Goal: Download file/media

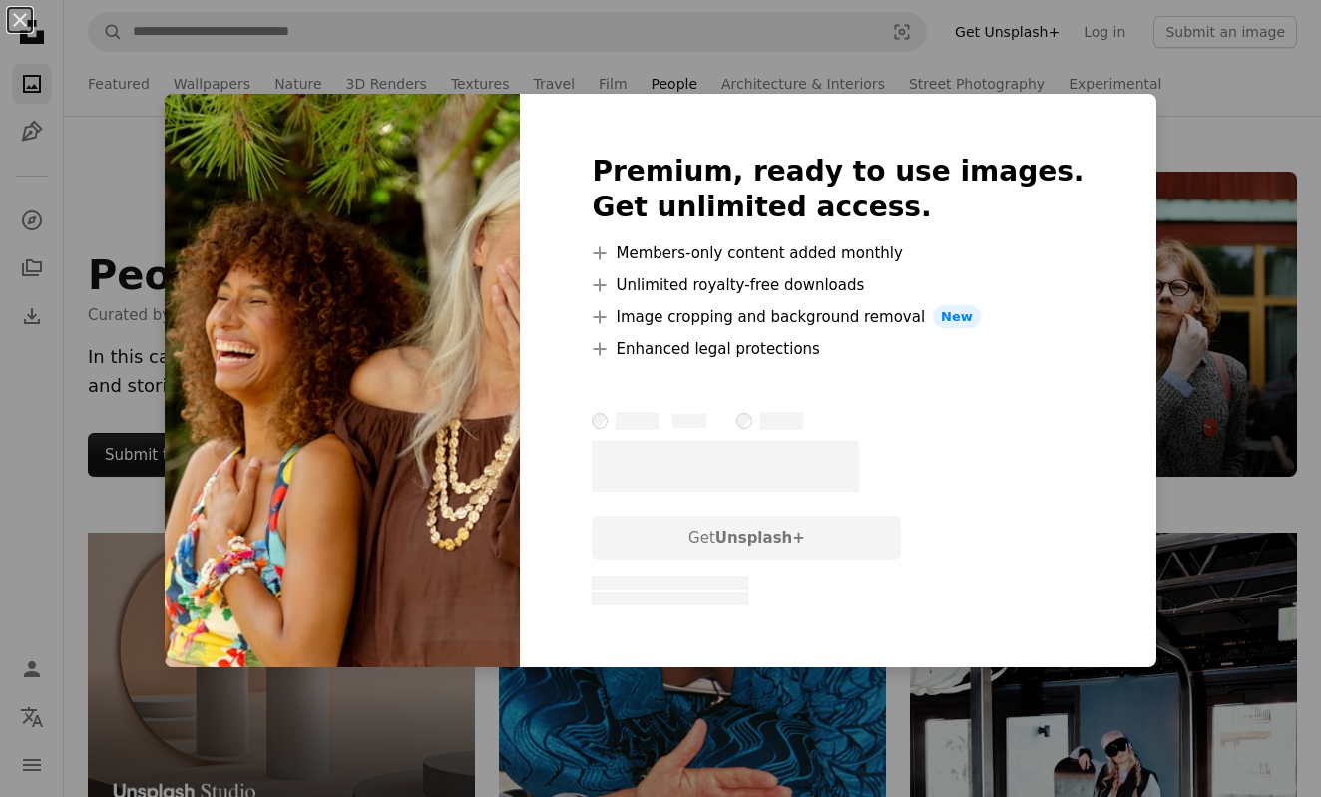
scroll to position [4901, 0]
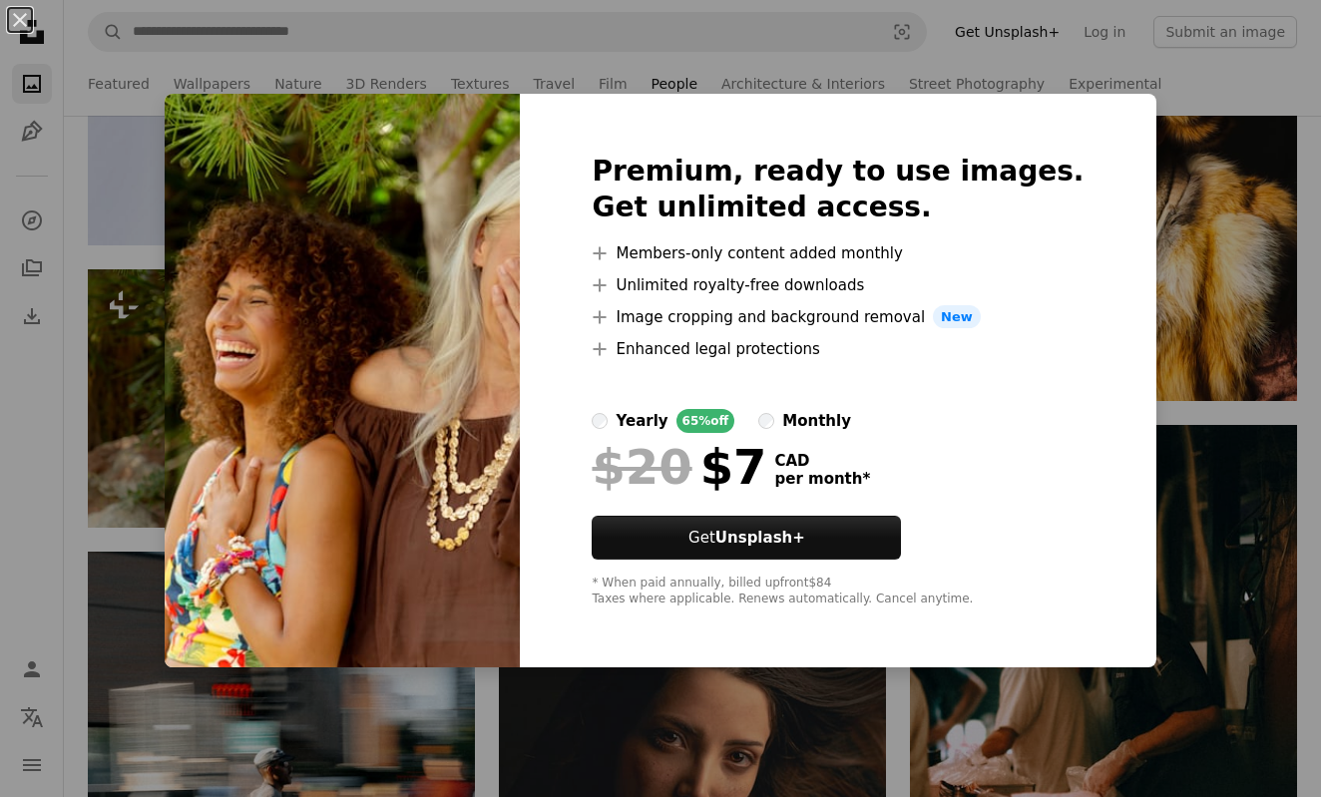
click at [1187, 85] on div "An X shape Premium, ready to use images. Get unlimited access. A plus sign Memb…" at bounding box center [660, 398] width 1321 height 797
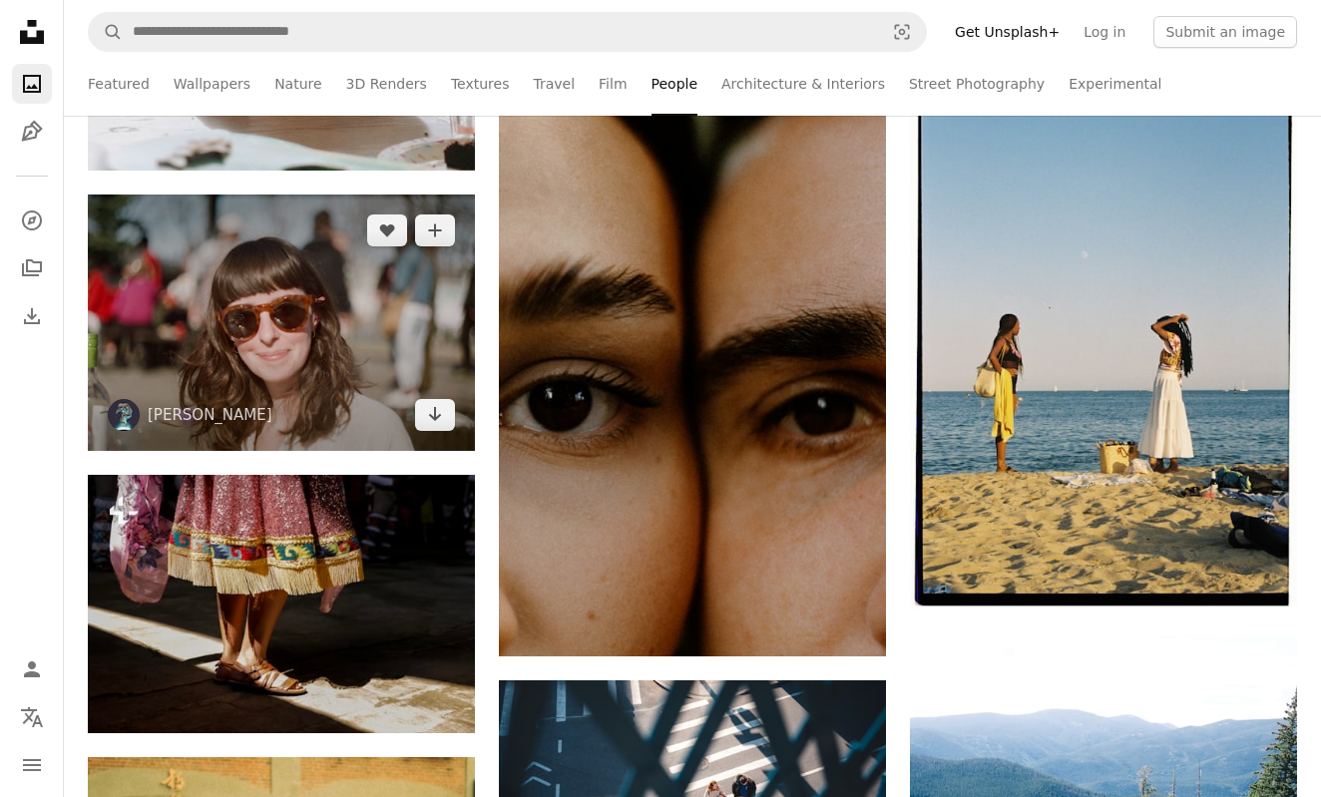
scroll to position [34567, 0]
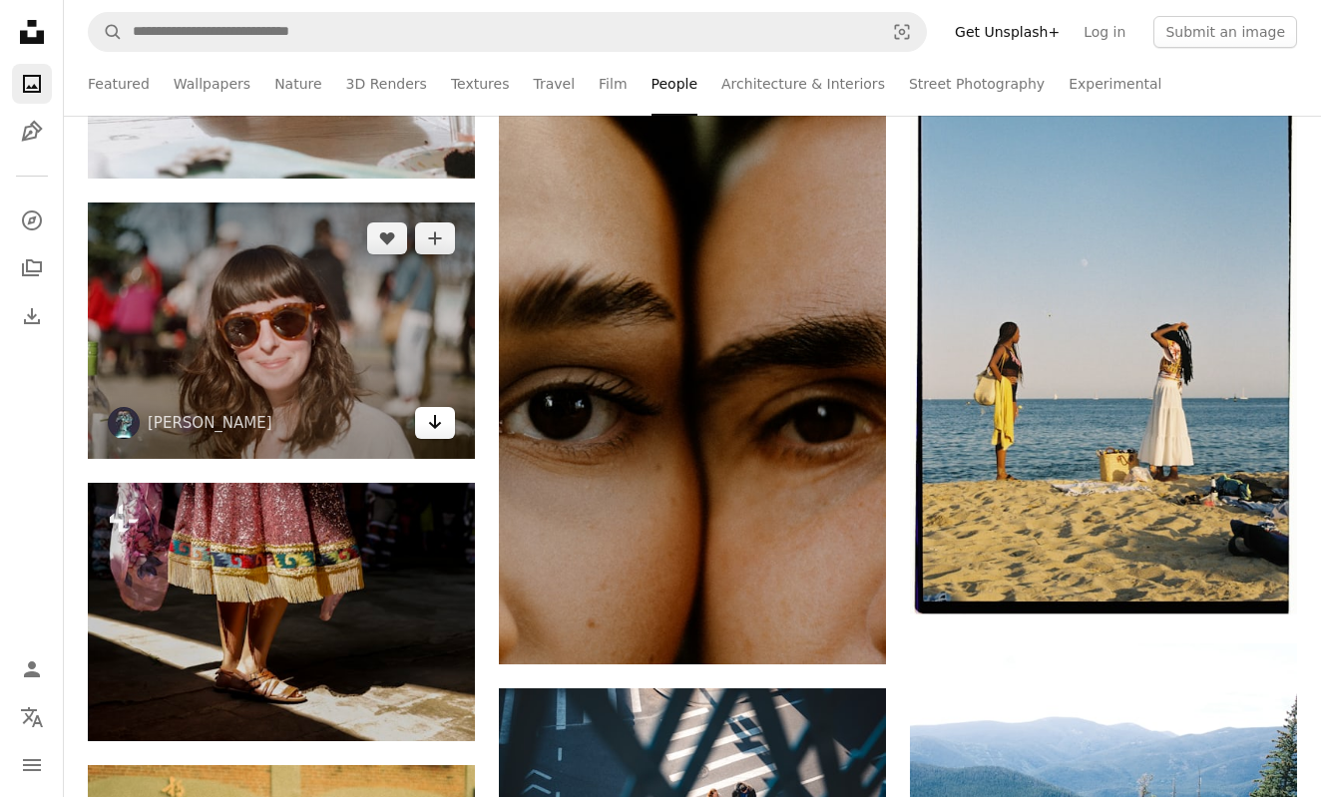
click at [440, 412] on icon "Arrow pointing down" at bounding box center [435, 422] width 16 height 24
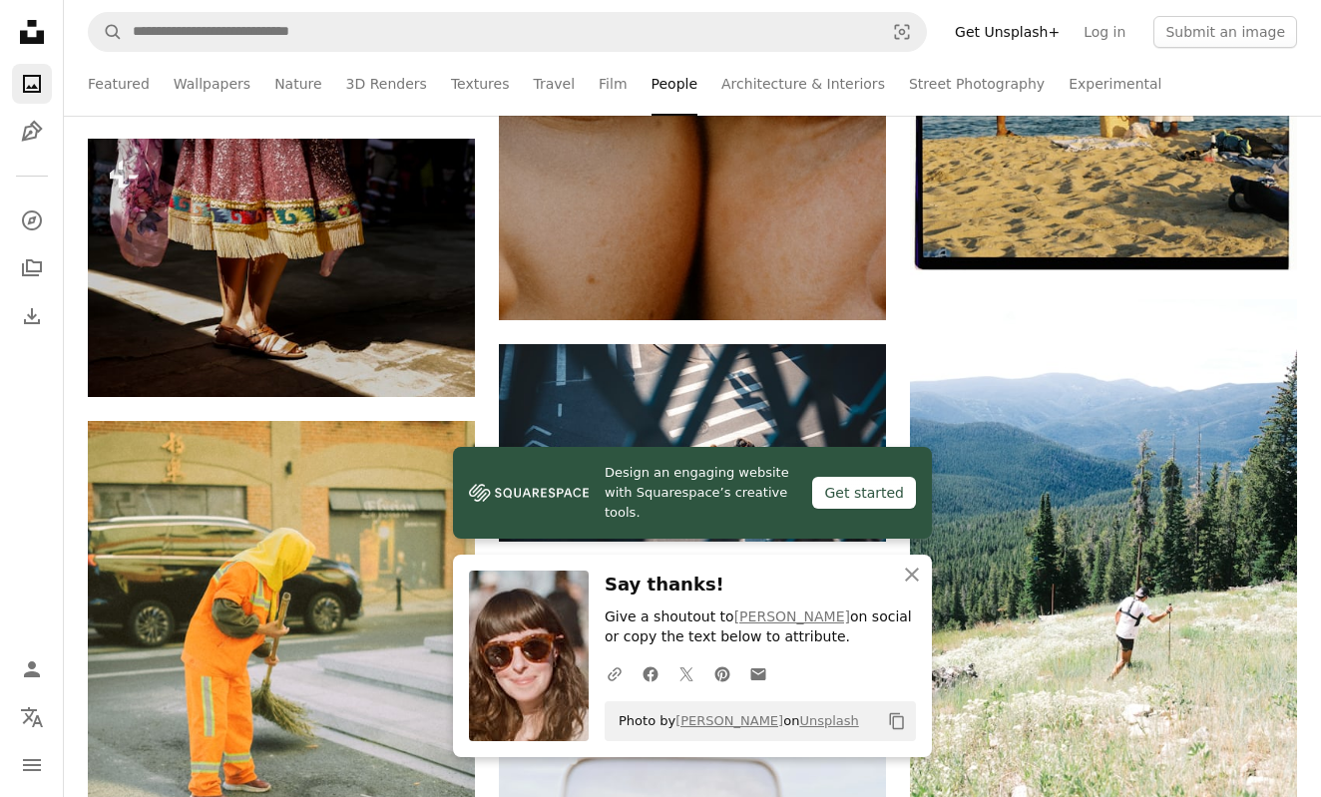
scroll to position [34927, 0]
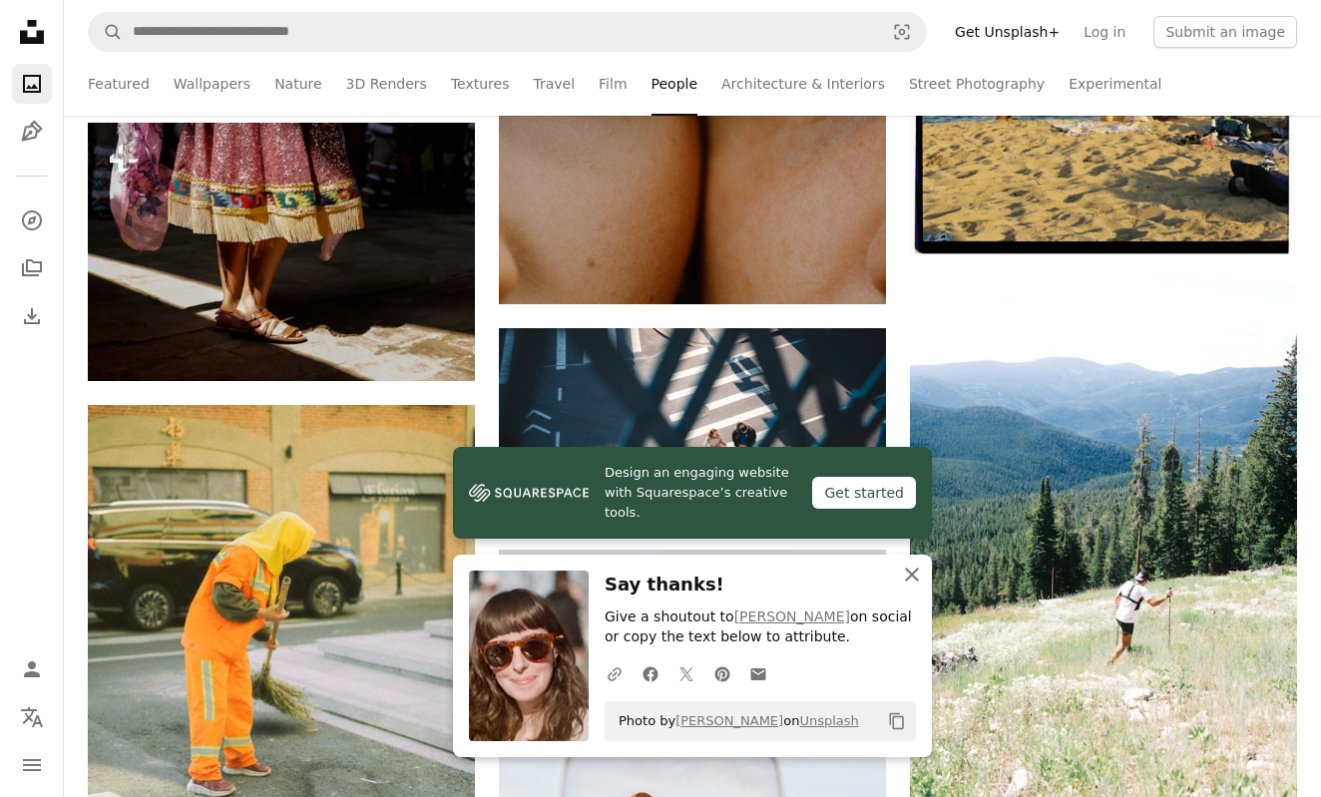
click at [911, 571] on icon "An X shape" at bounding box center [912, 575] width 24 height 24
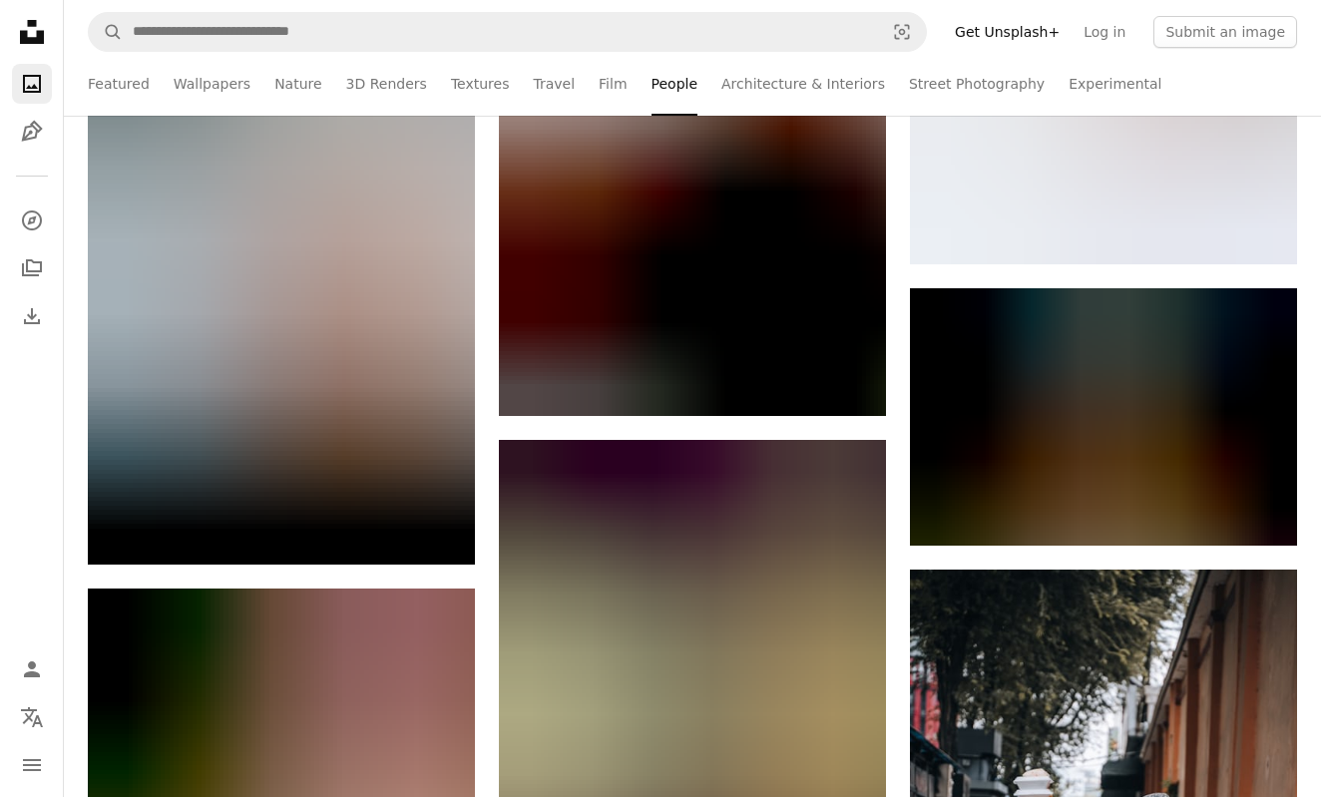
scroll to position [137854, 0]
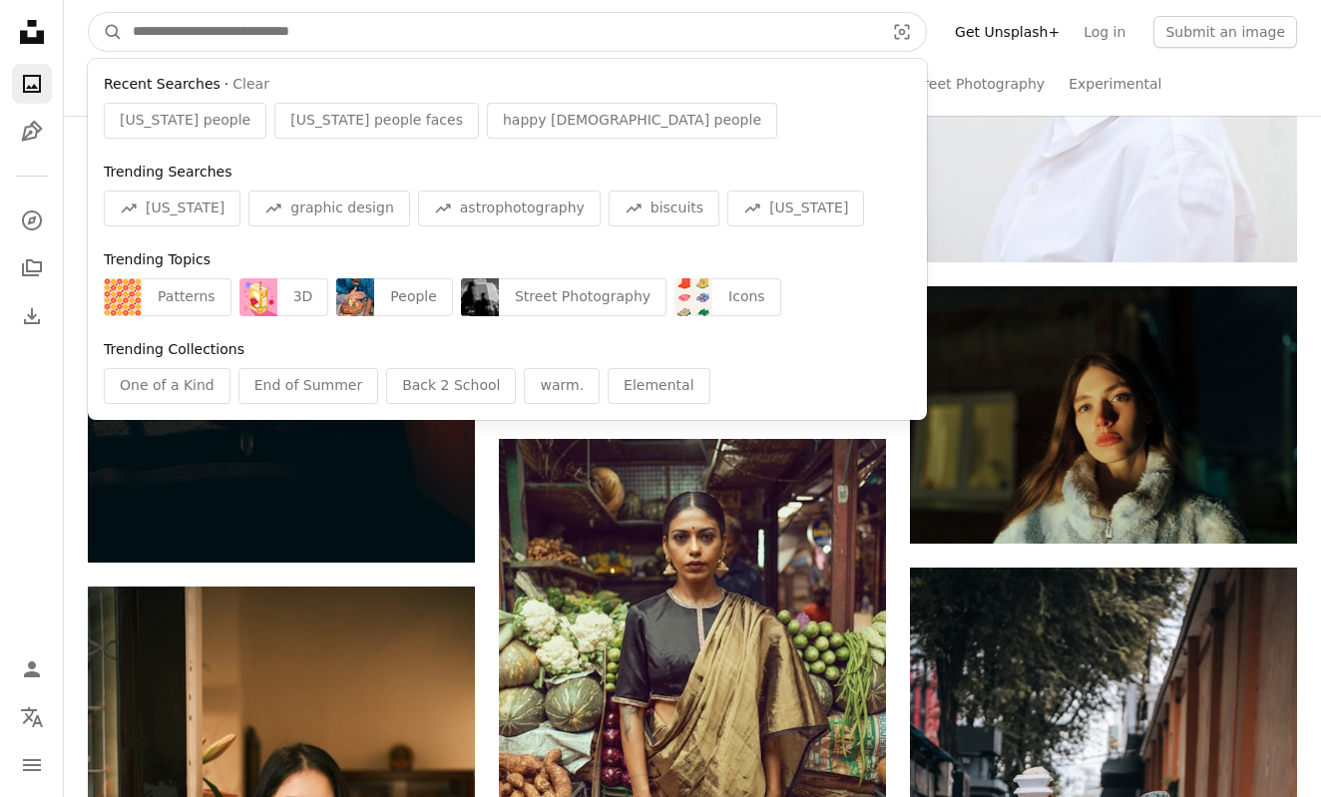
click at [354, 25] on input "Find visuals sitewide" at bounding box center [500, 32] width 755 height 38
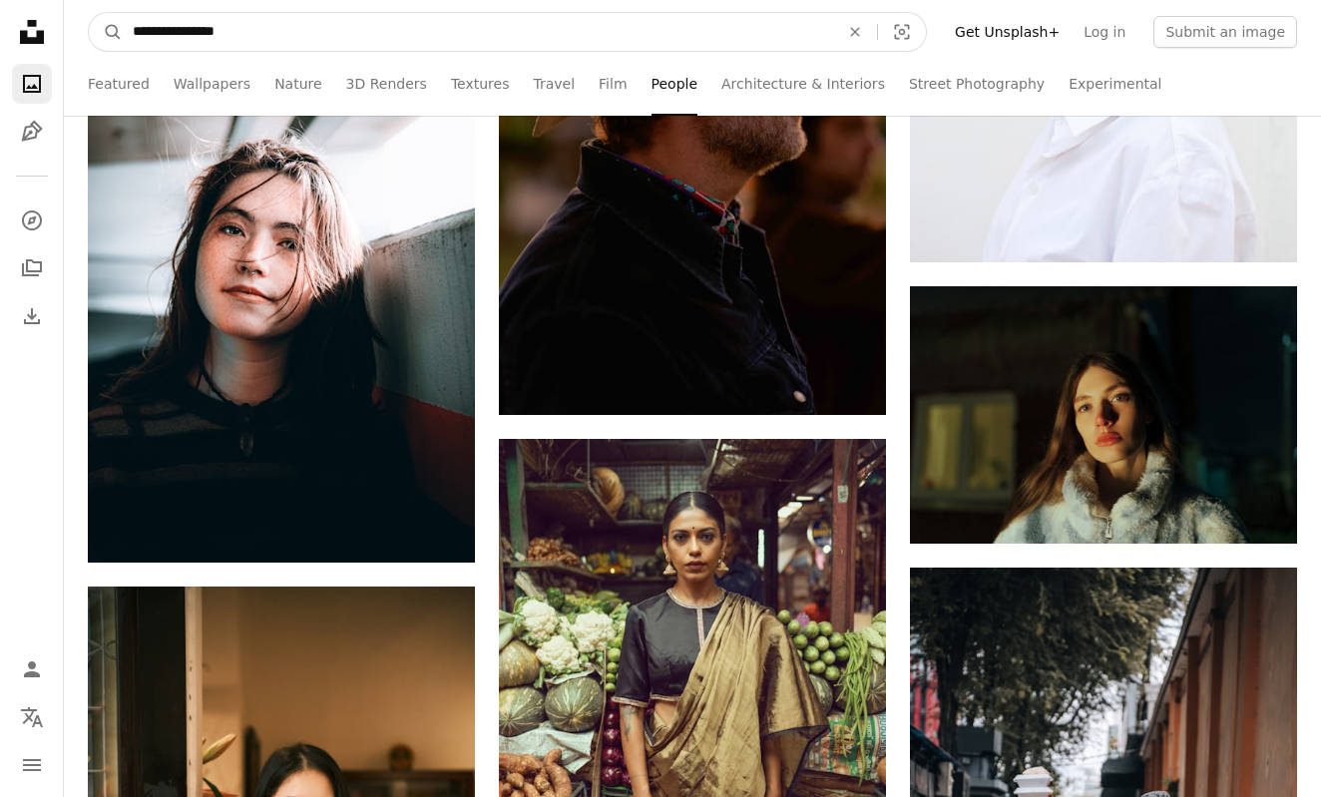
type input "**********"
click at [106, 32] on button "A magnifying glass" at bounding box center [106, 32] width 34 height 38
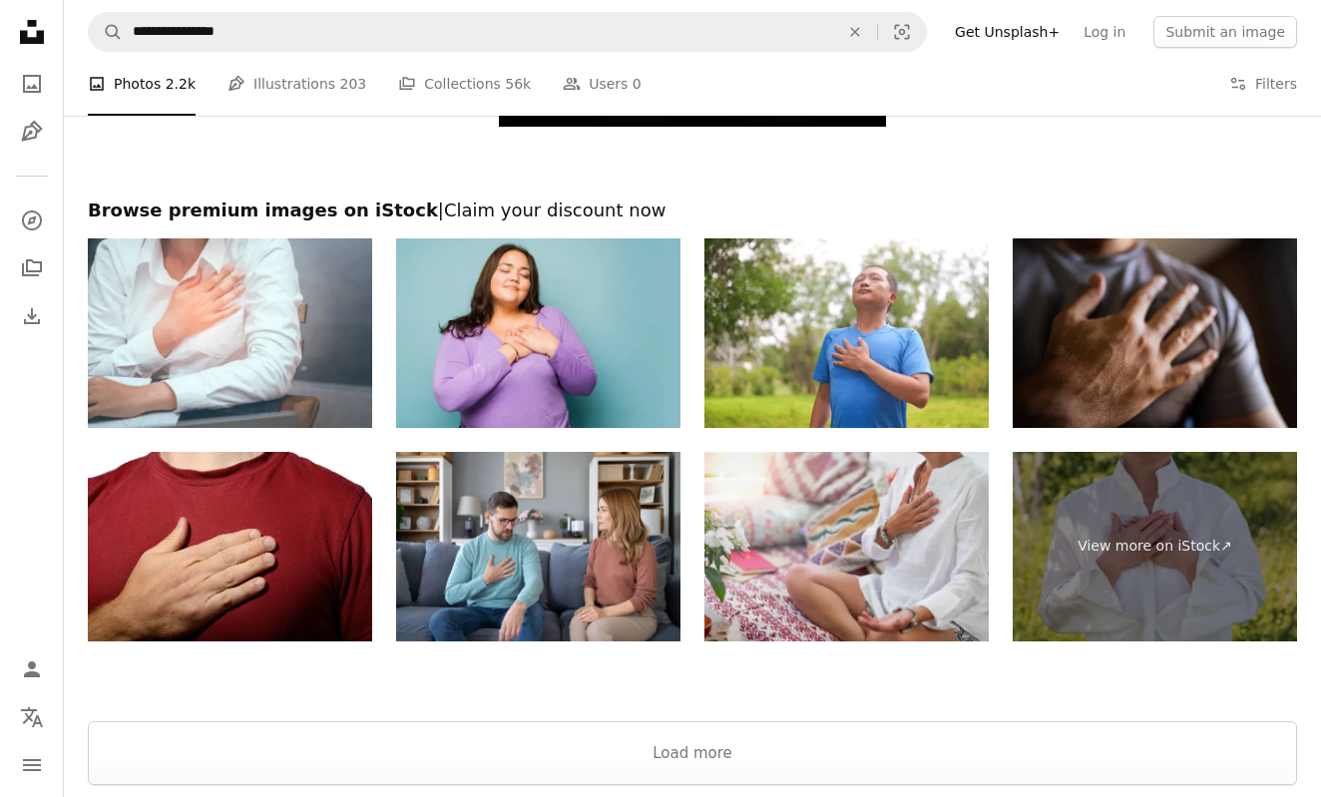
scroll to position [3811, 0]
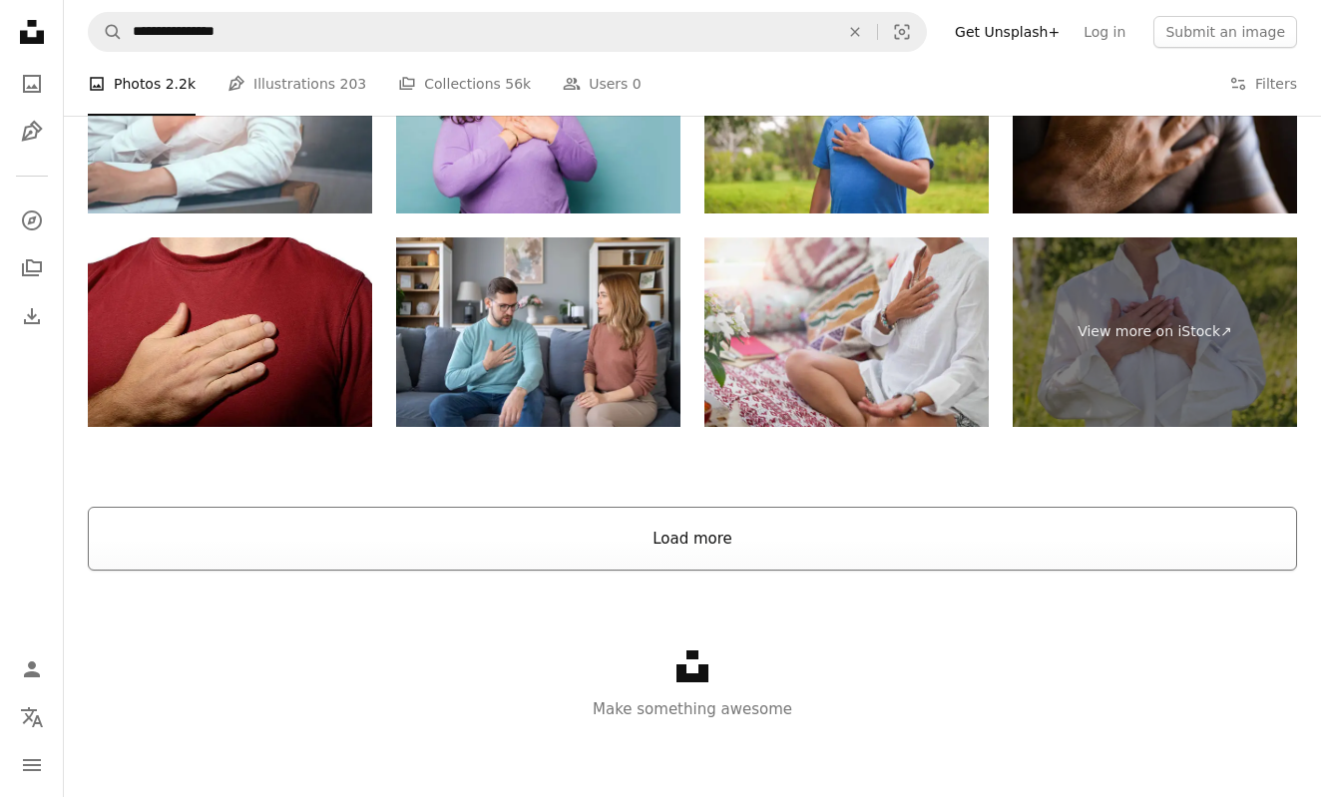
click at [699, 521] on button "Load more" at bounding box center [692, 539] width 1209 height 64
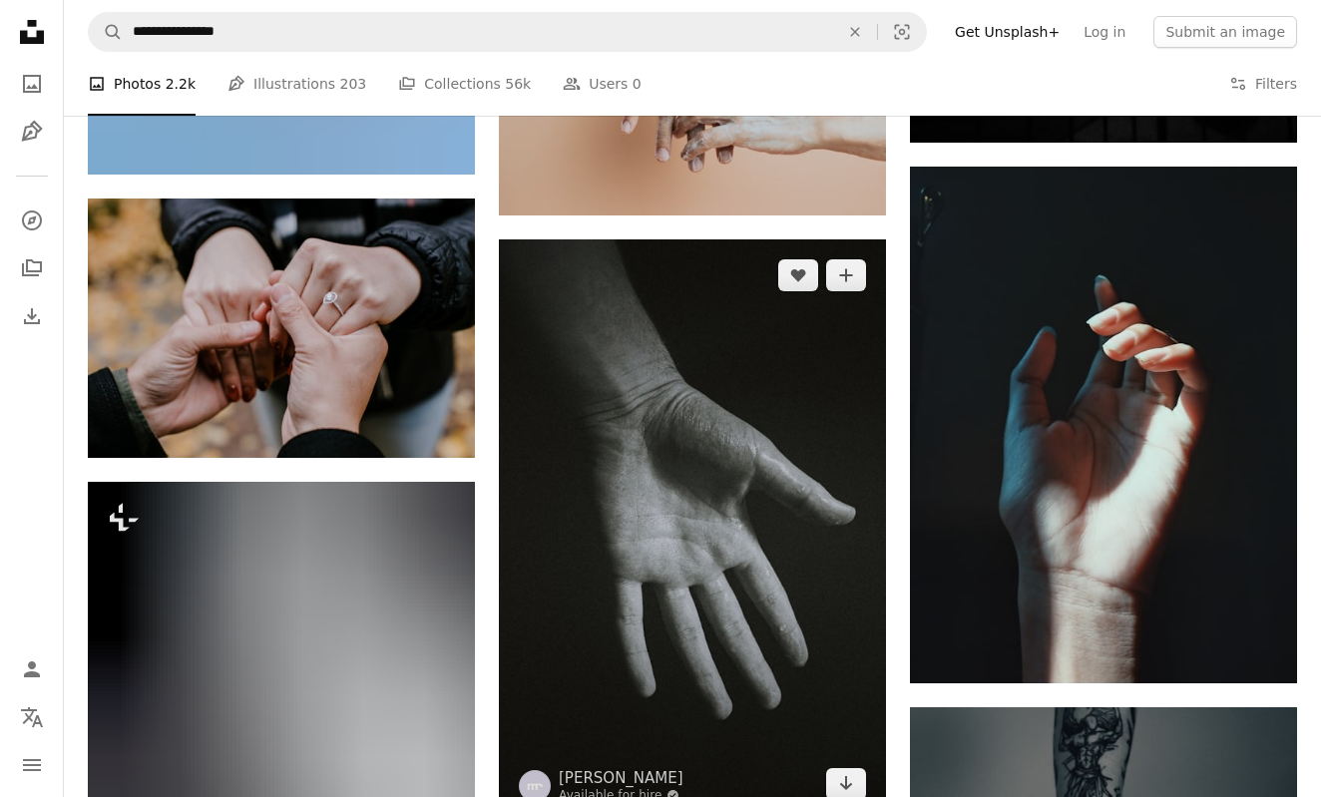
scroll to position [40220, 0]
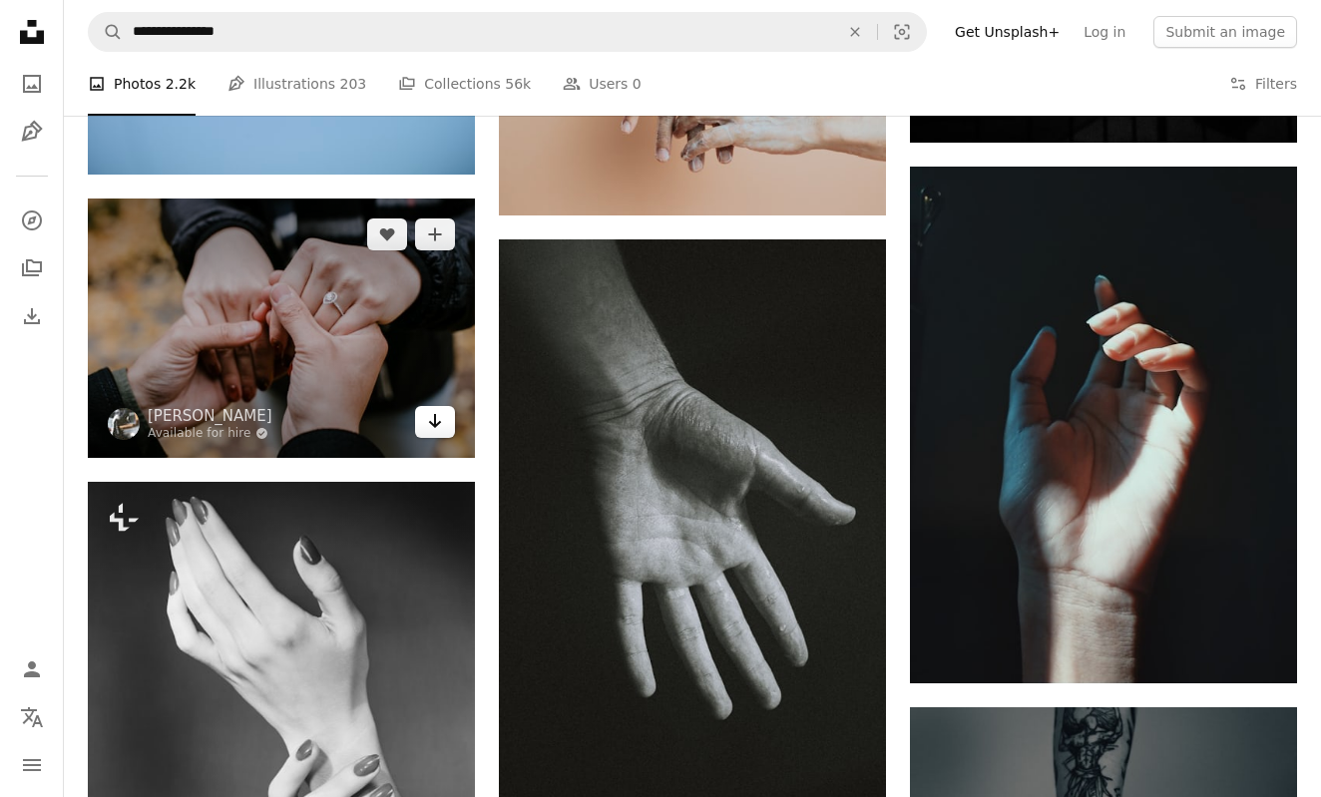
click at [439, 415] on icon "Arrow pointing down" at bounding box center [435, 421] width 16 height 24
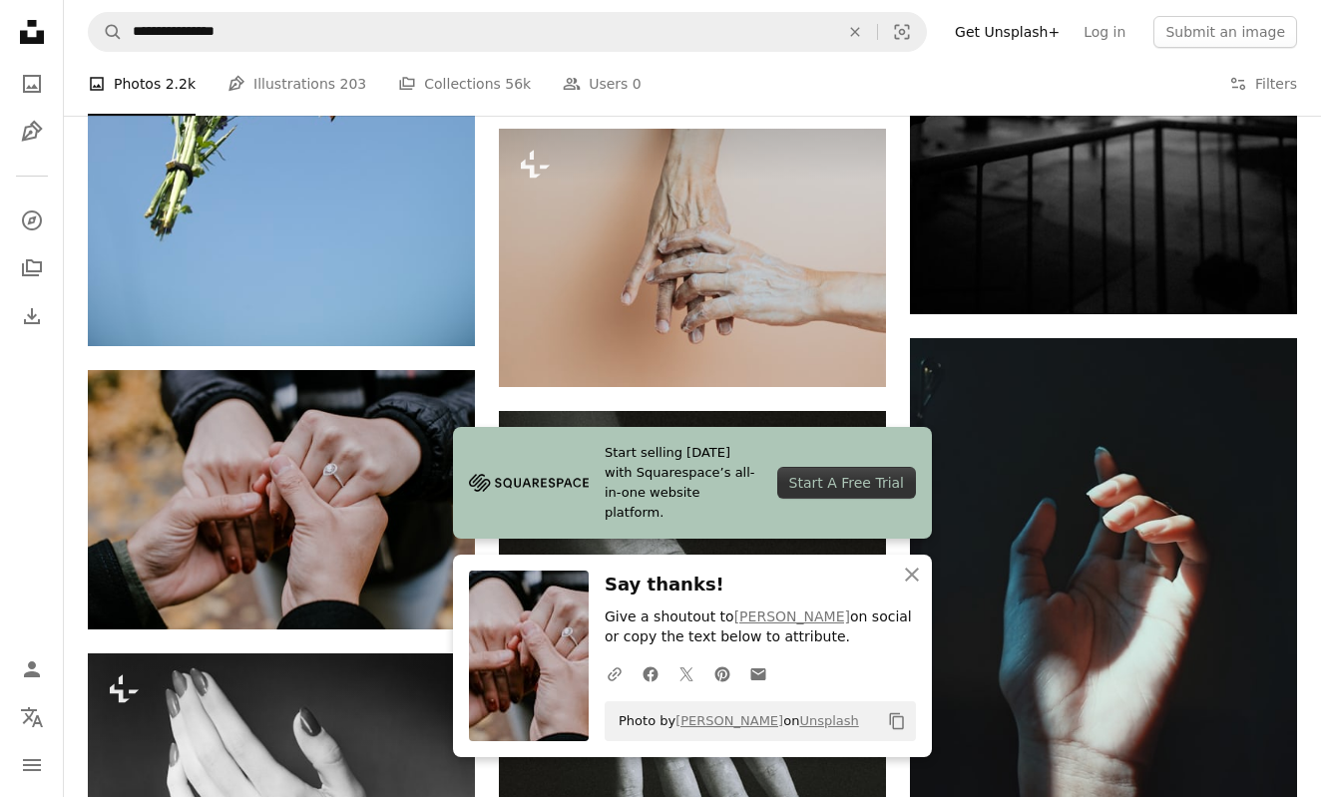
scroll to position [40039, 0]
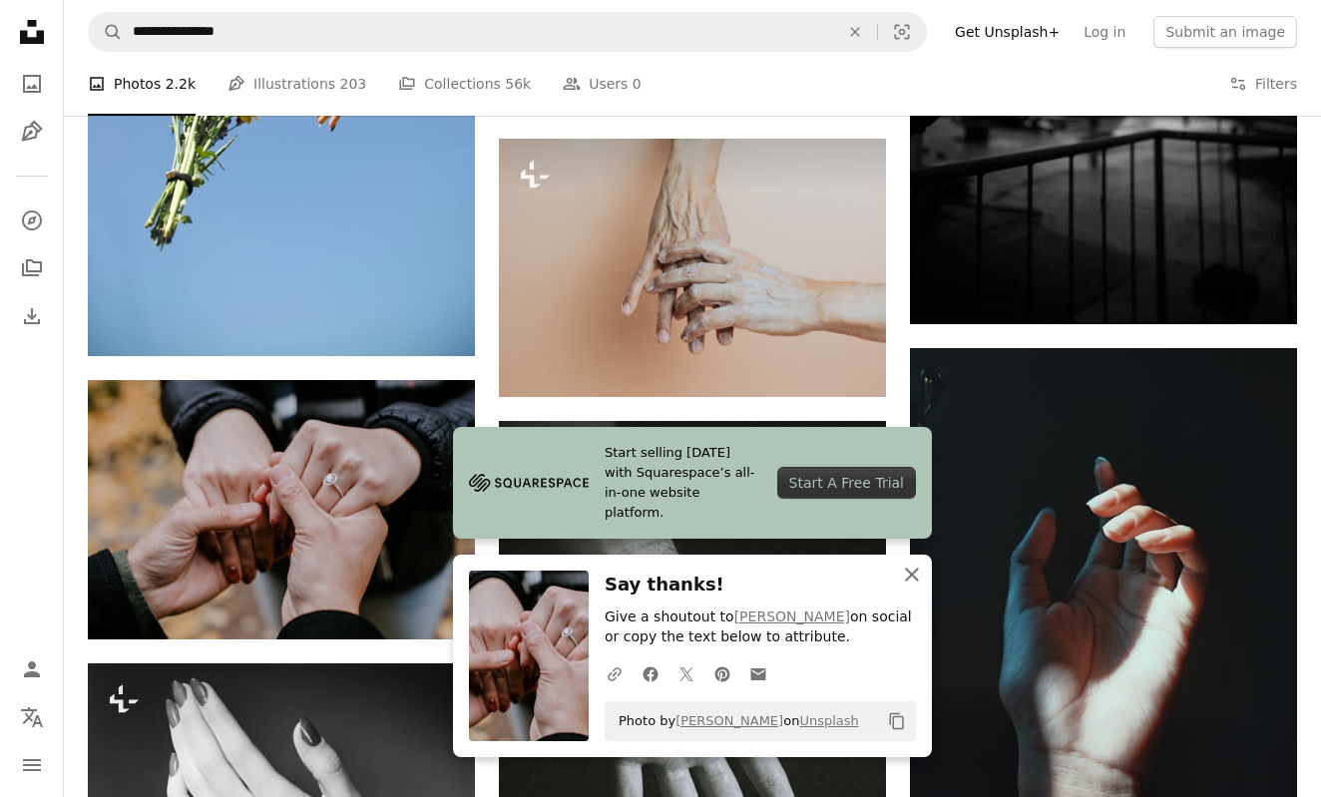
click at [913, 578] on icon "button" at bounding box center [912, 575] width 14 height 14
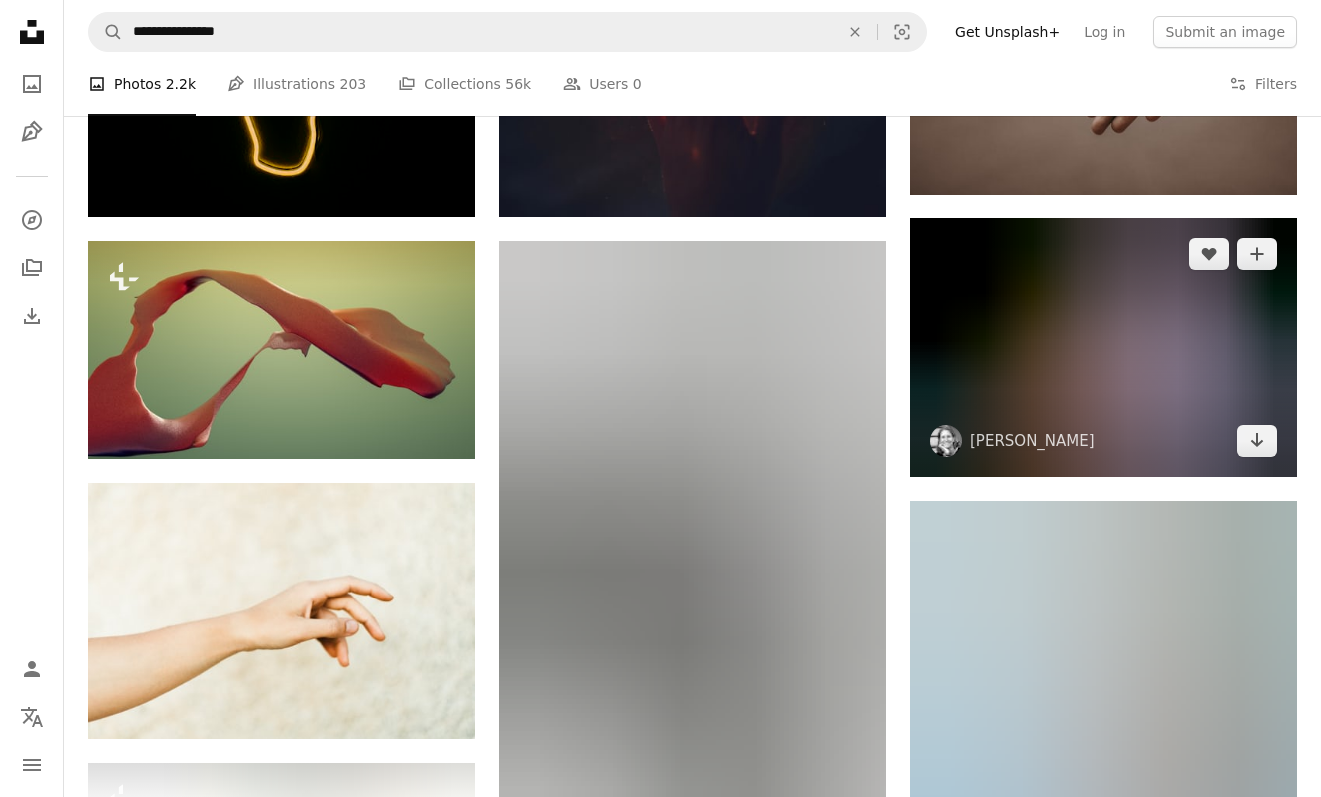
scroll to position [58328, 0]
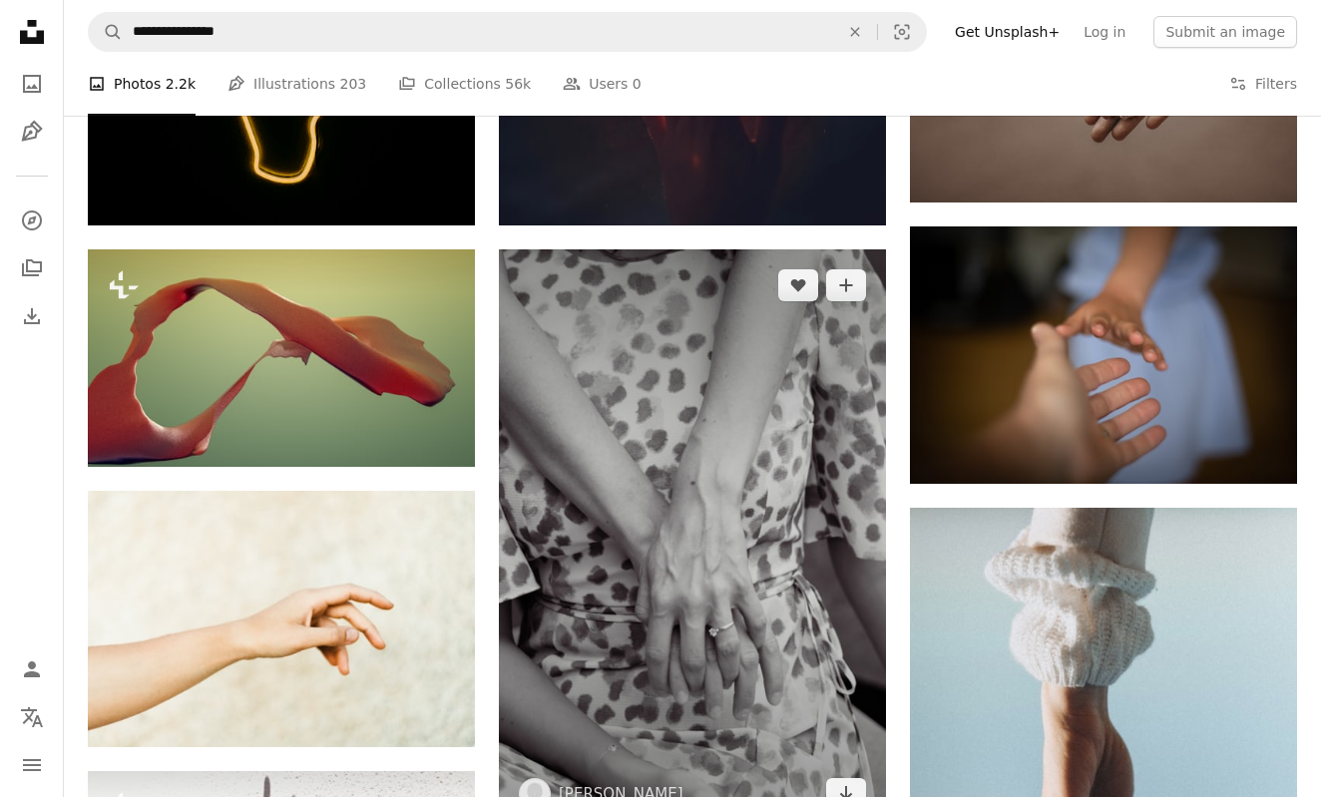
drag, startPoint x: 732, startPoint y: 249, endPoint x: 620, endPoint y: 304, distance: 125.4
click at [732, 249] on img at bounding box center [692, 539] width 387 height 581
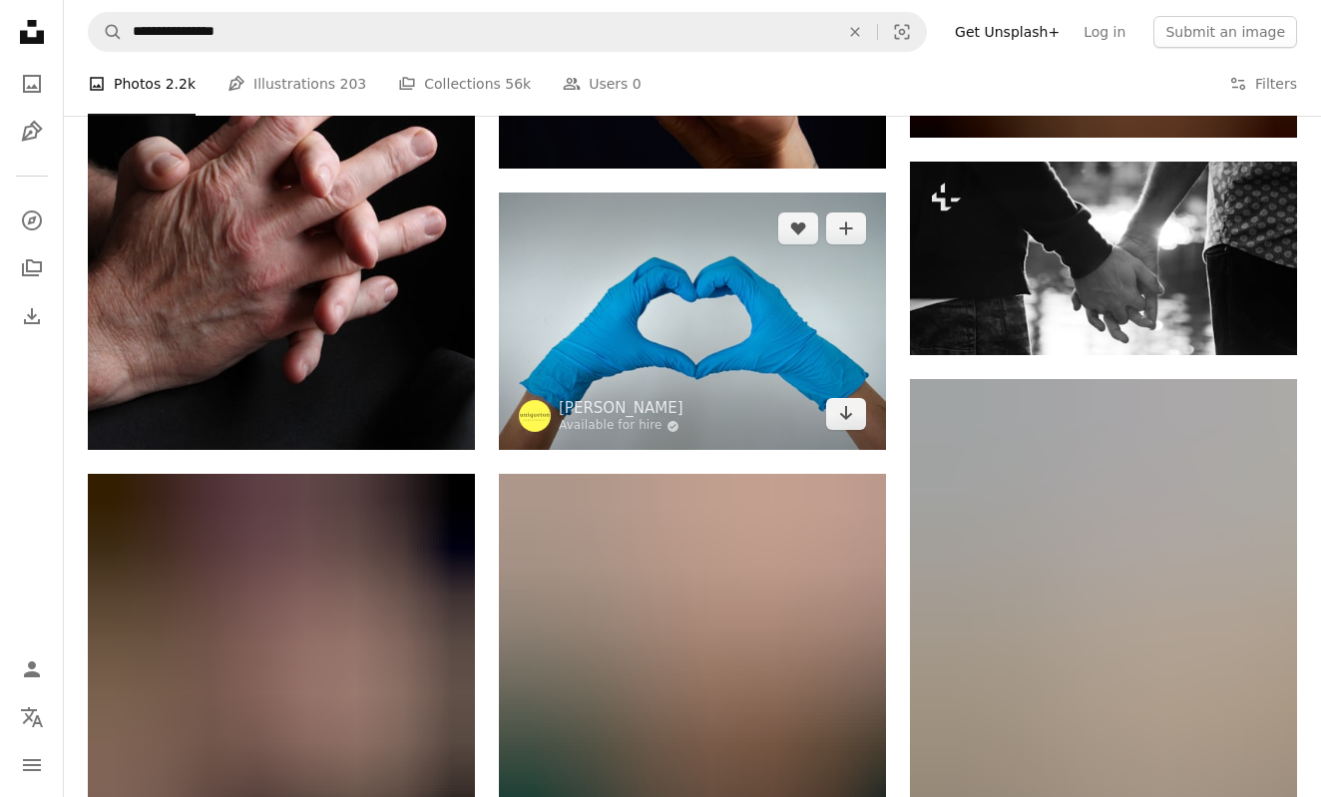
scroll to position [63737, 0]
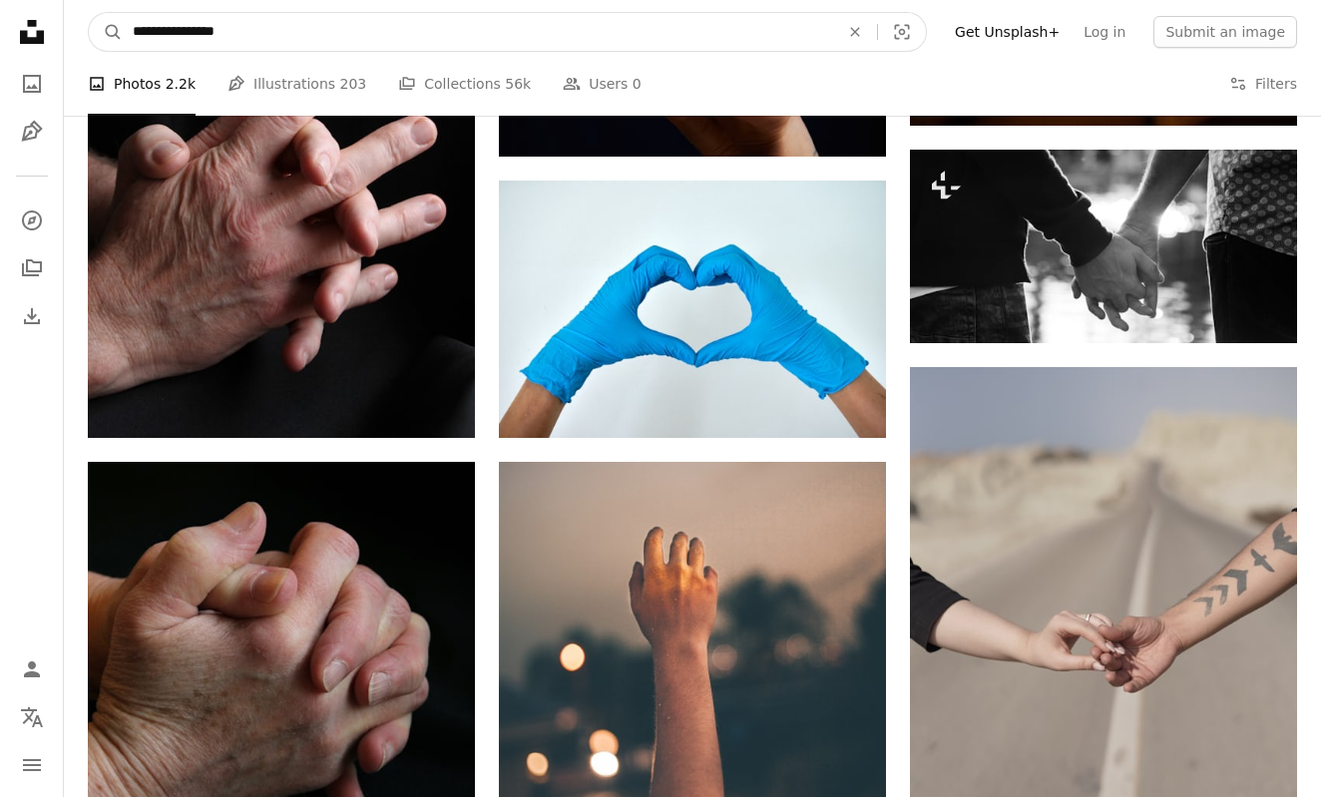
click at [261, 28] on input "**********" at bounding box center [478, 32] width 710 height 38
type input "*"
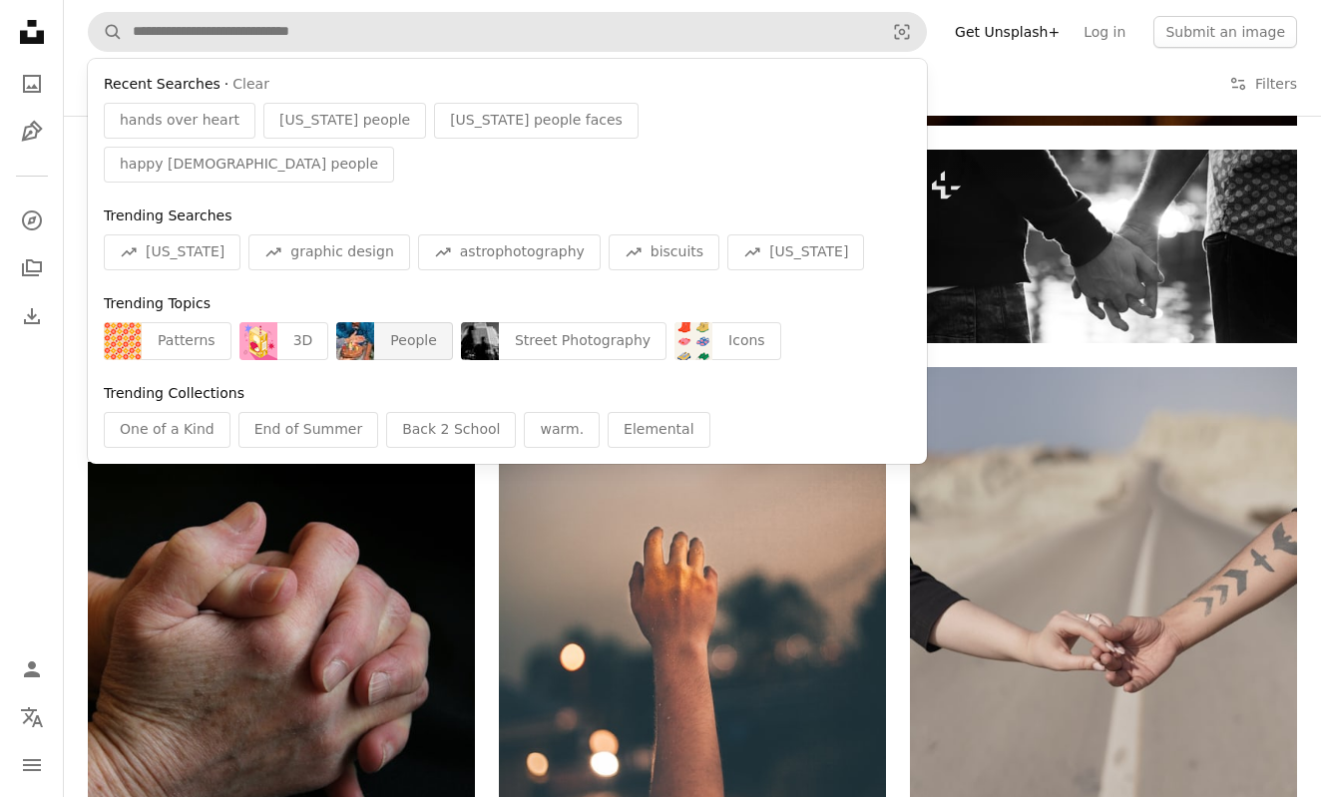
click at [406, 322] on div "People" at bounding box center [413, 341] width 79 height 38
